Goal: Browse casually: Explore the website without a specific task or goal

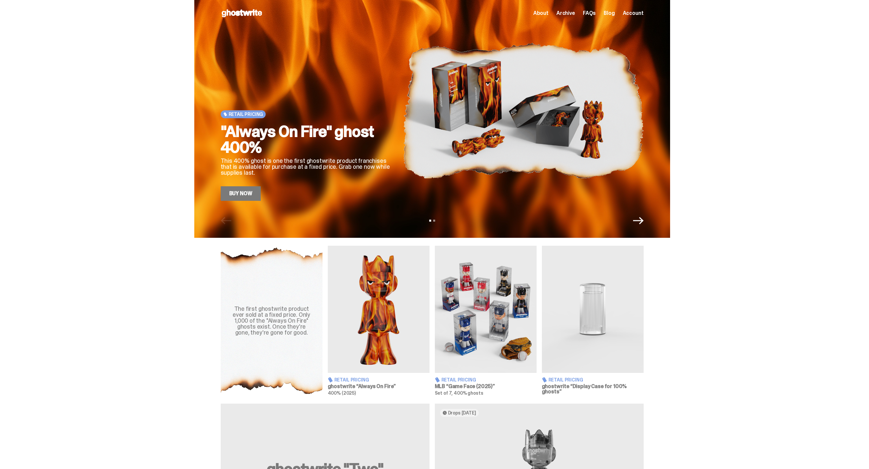
scroll to position [83, 0]
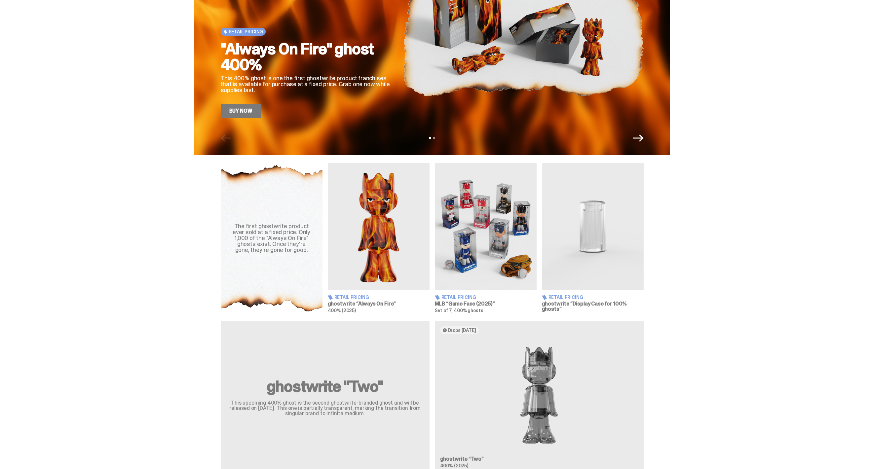
click at [393, 237] on img at bounding box center [379, 226] width 102 height 127
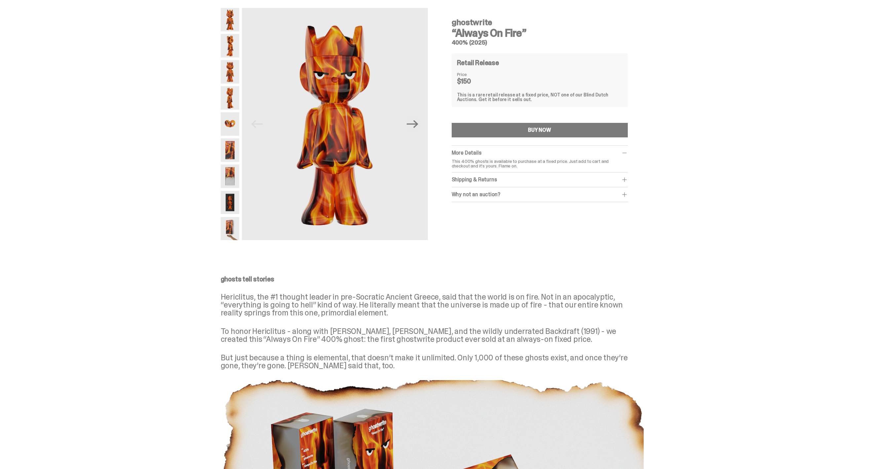
scroll to position [26, 0]
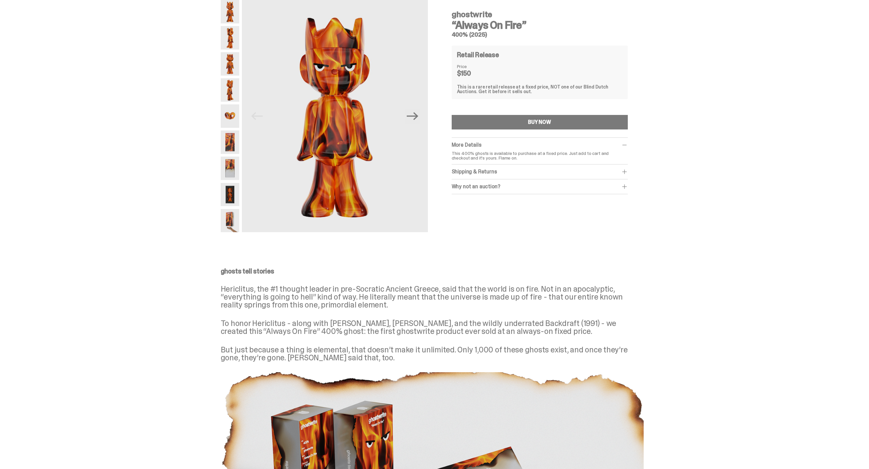
click at [243, 290] on p "Hericlitus, the #1 thought leader in pre-Socratic Ancient Greece, said that the…" at bounding box center [432, 297] width 423 height 24
copy p "Hericlitus"
click at [371, 299] on p "Hericlitus, the #1 thought leader in pre-Socratic Ancient Greece, said that the…" at bounding box center [432, 297] width 423 height 24
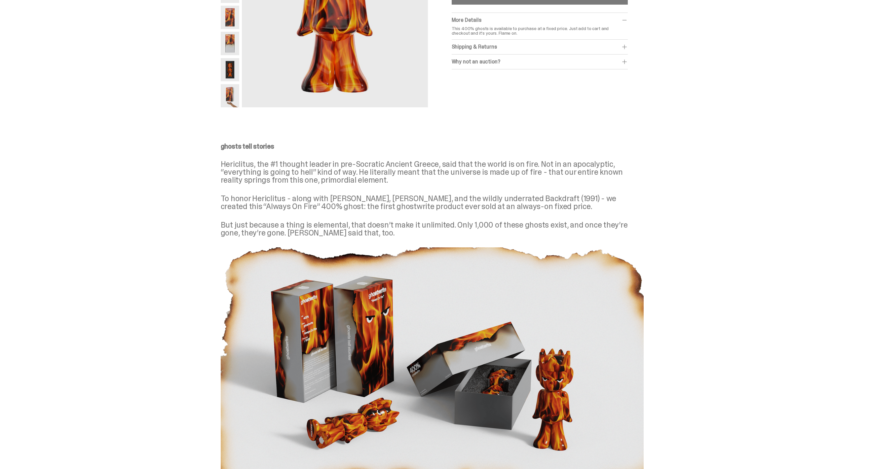
scroll to position [0, 0]
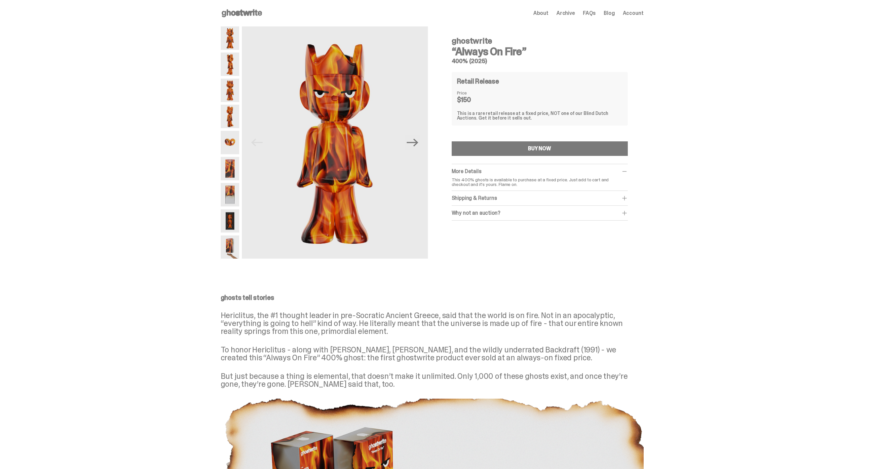
click at [255, 19] on div "Open main menu Home About Archive FAQs Blog Account About Archive FAQs Blog Acc…" at bounding box center [432, 13] width 423 height 26
click at [255, 14] on icon at bounding box center [242, 13] width 42 height 11
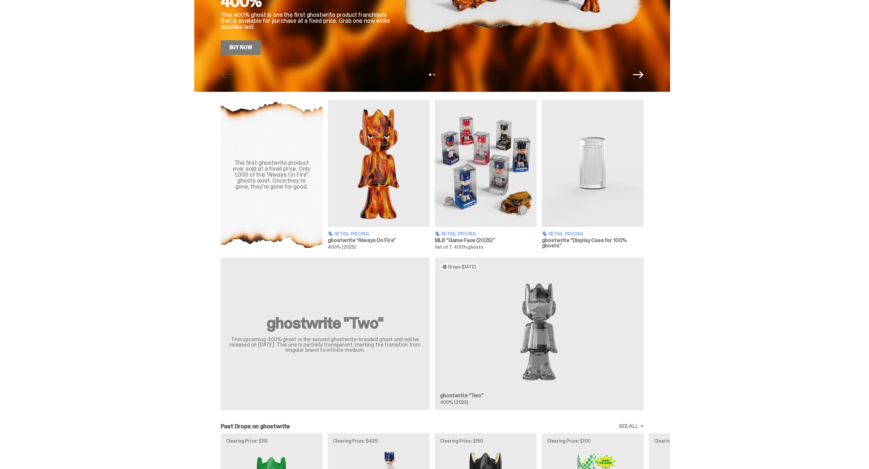
scroll to position [147, 0]
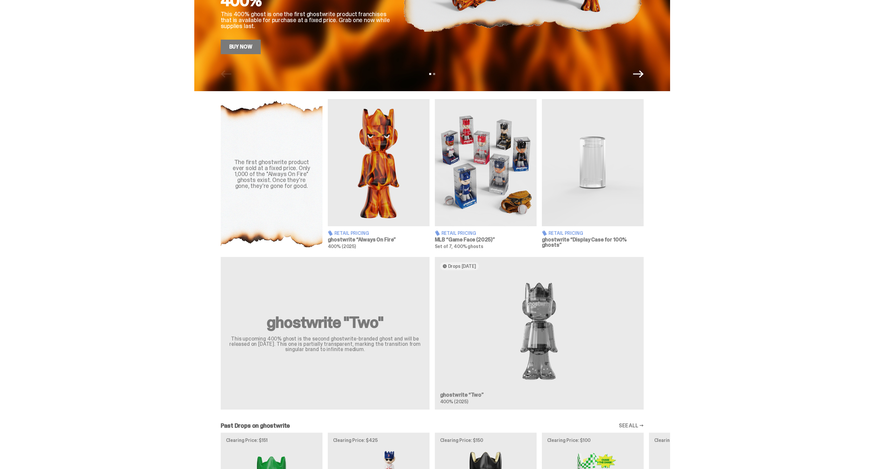
click at [373, 203] on img at bounding box center [379, 162] width 102 height 127
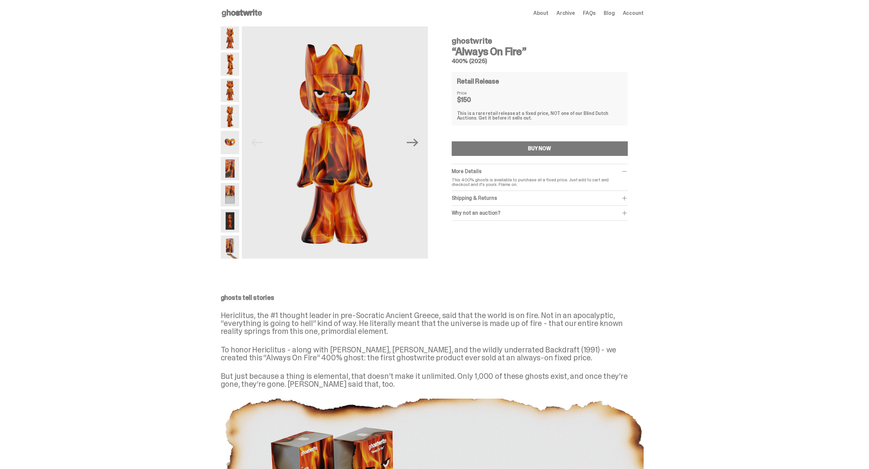
click at [251, 15] on icon at bounding box center [242, 13] width 42 height 11
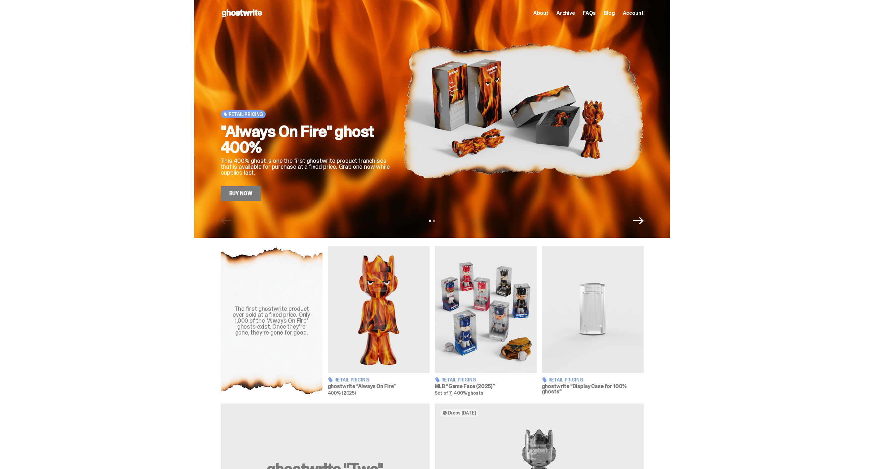
click at [262, 17] on icon at bounding box center [242, 13] width 42 height 11
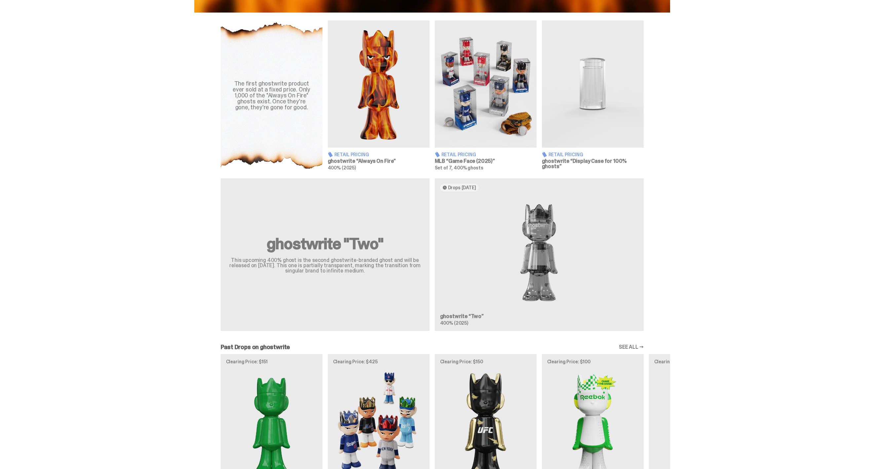
scroll to position [412, 0]
